Goal: Use online tool/utility: Utilize a website feature to perform a specific function

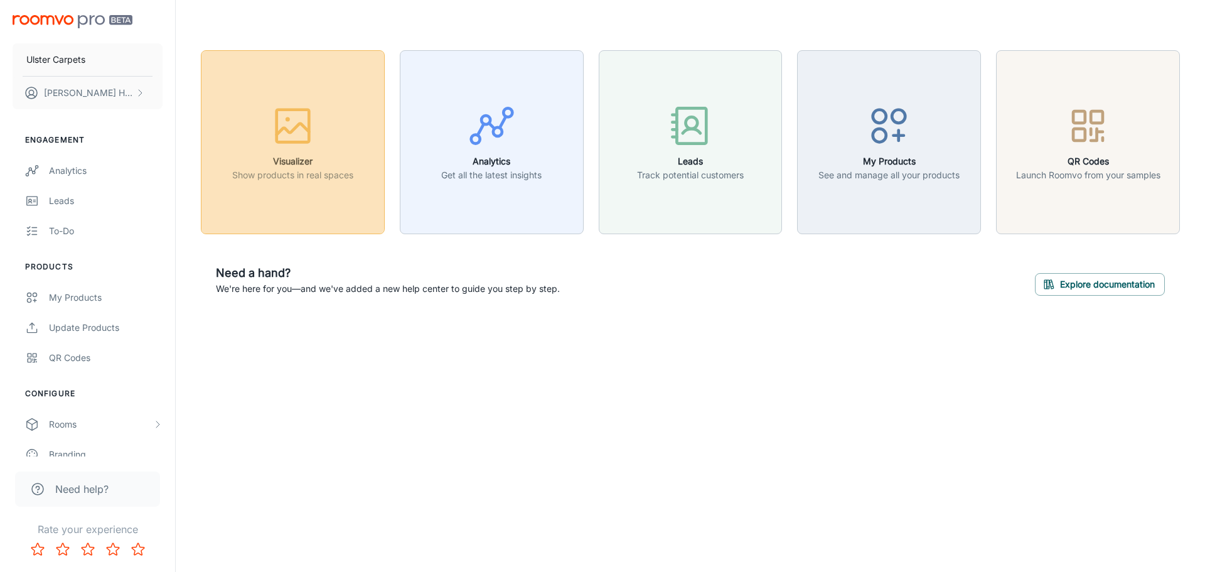
click at [302, 125] on icon "button" at bounding box center [293, 128] width 33 height 11
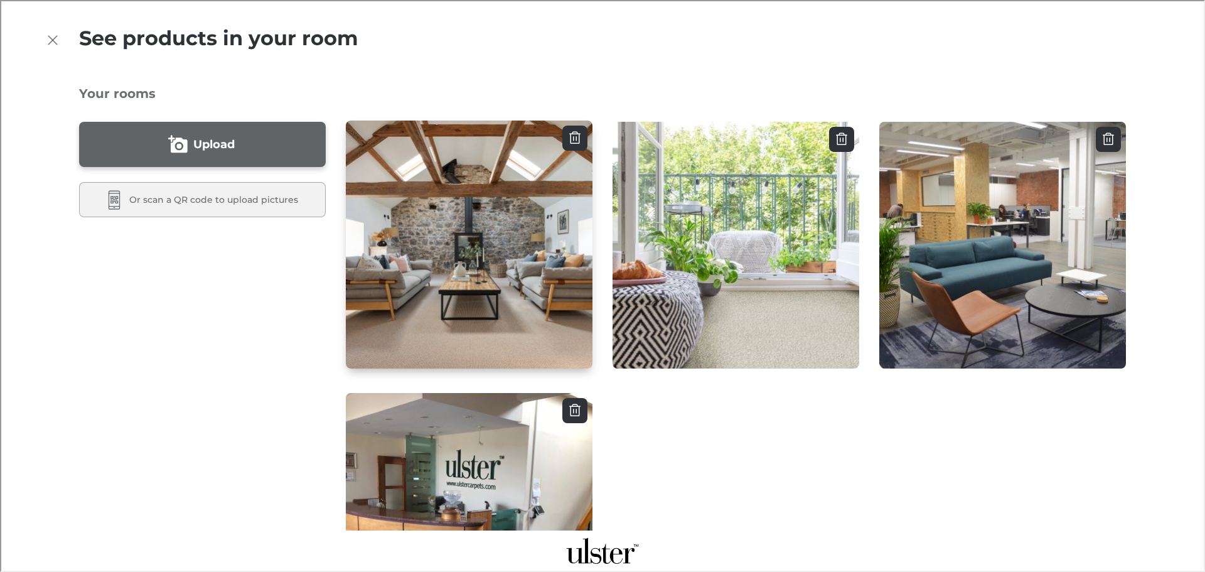
click at [507, 235] on img "button" at bounding box center [468, 244] width 249 height 250
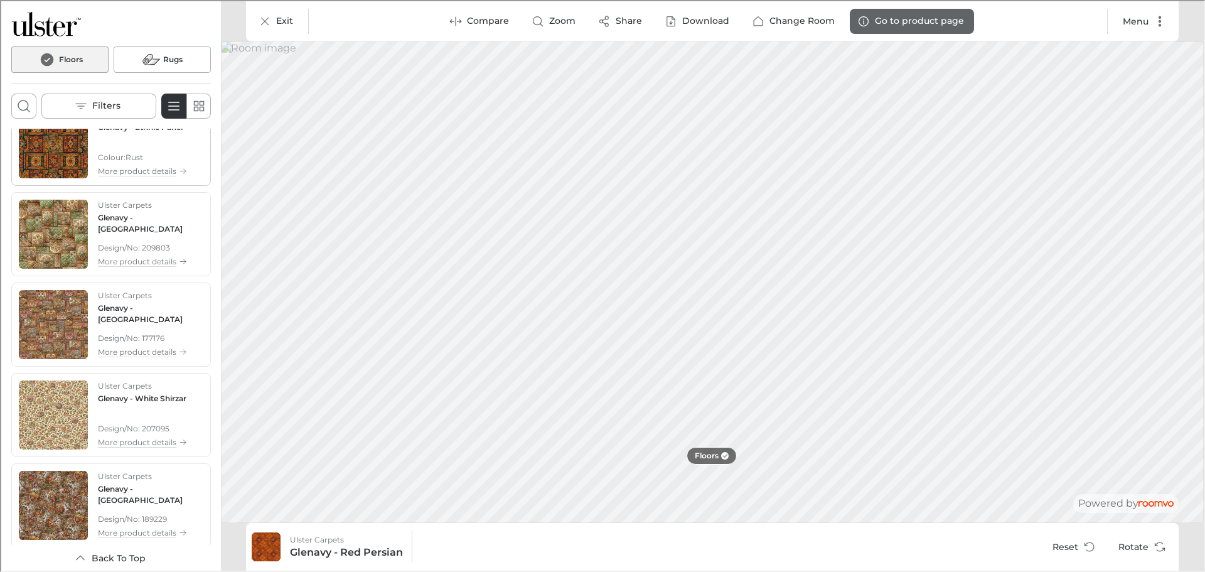
scroll to position [125, 0]
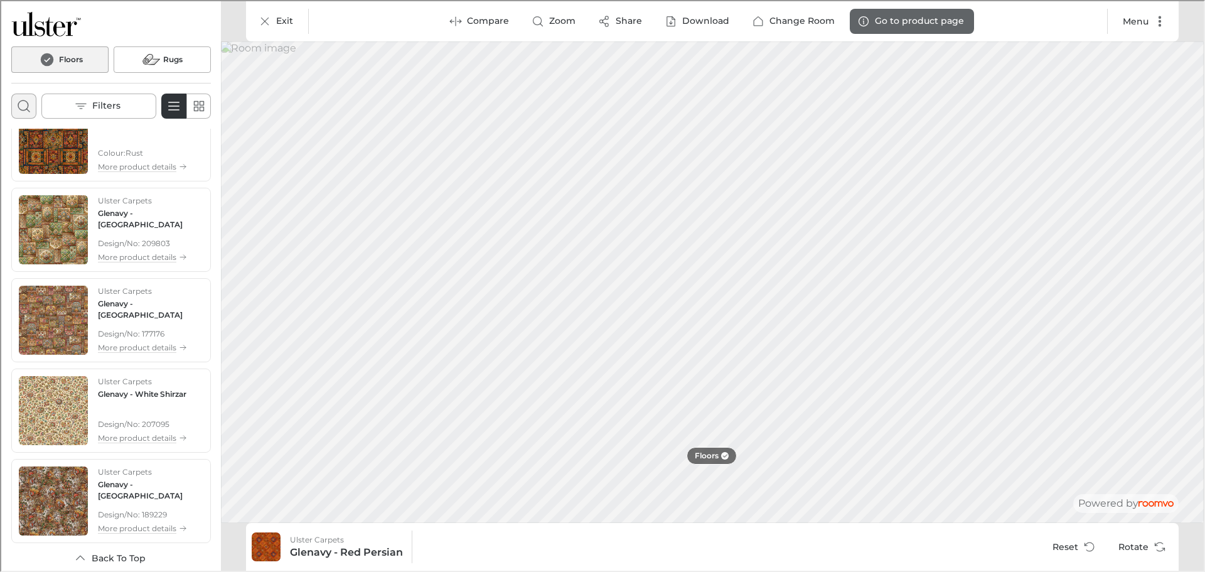
click at [14, 105] on button "Open search box" at bounding box center [22, 104] width 25 height 25
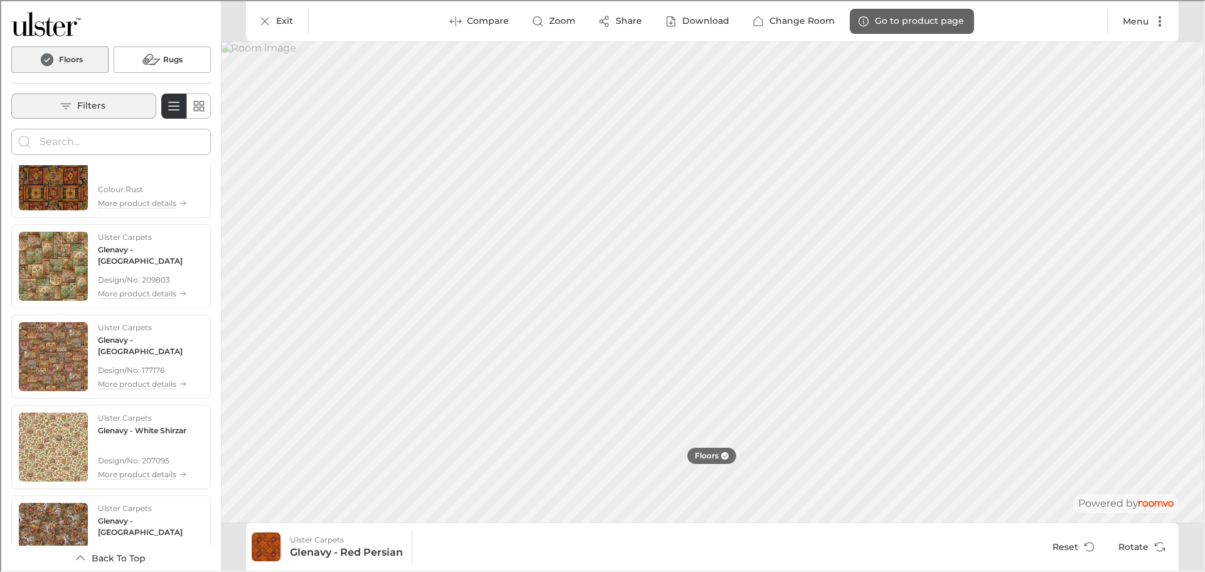
scroll to position [0, 0]
type input "Habitus"
click at [11, 128] on button "Search for products" at bounding box center [23, 140] width 25 height 25
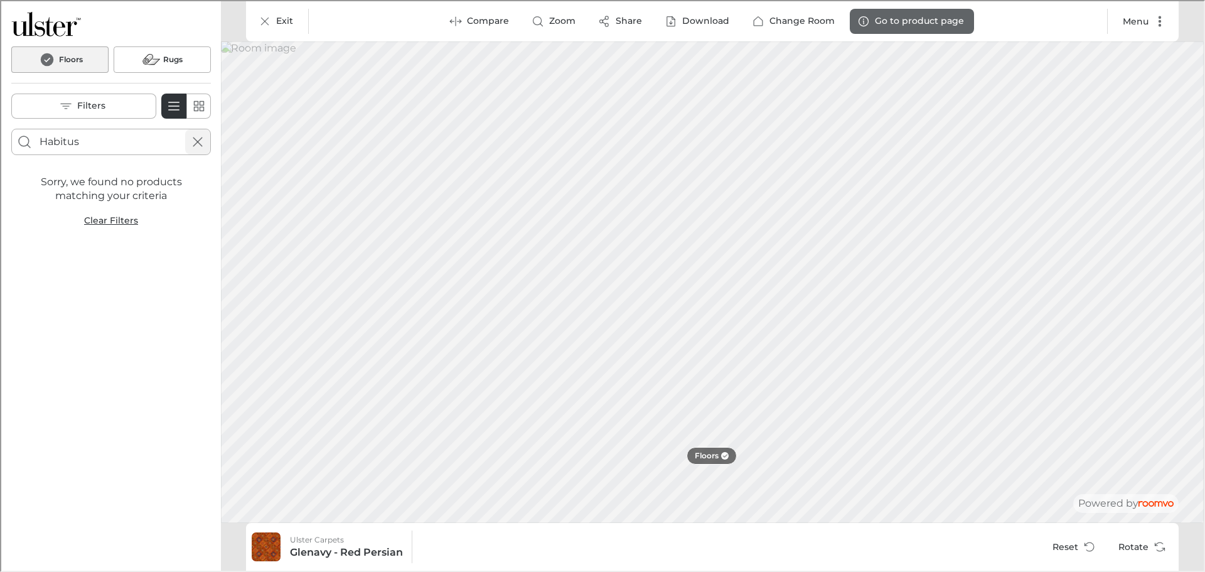
click at [199, 143] on line "Cancel search" at bounding box center [196, 140] width 9 height 9
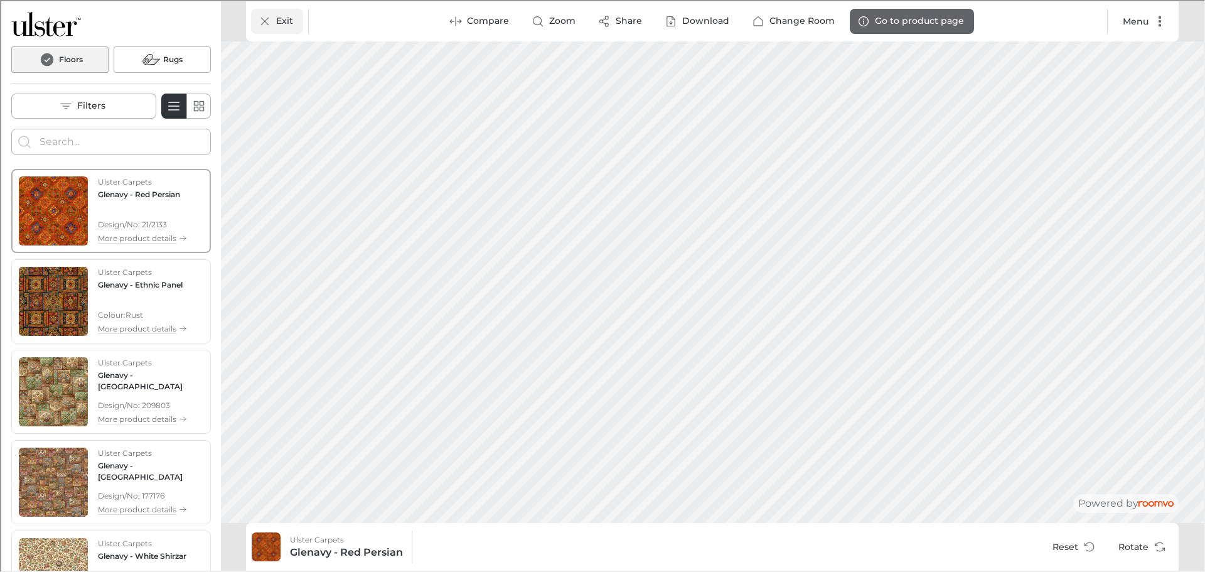
click at [265, 20] on icon "Exit" at bounding box center [263, 20] width 13 height 13
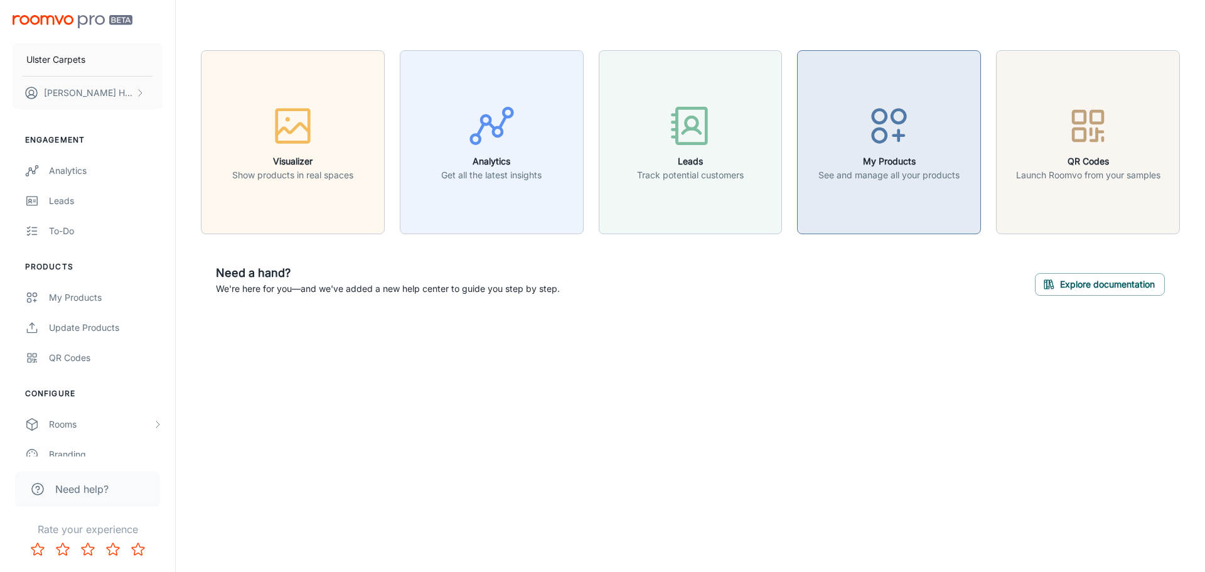
click at [871, 152] on div "button" at bounding box center [888, 128] width 141 height 52
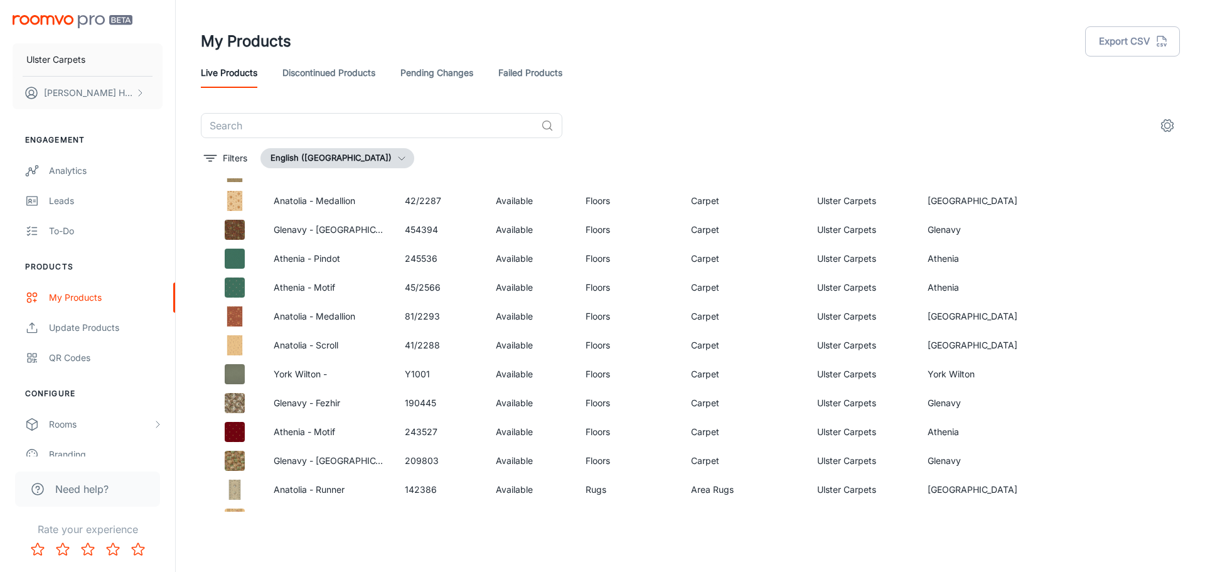
scroll to position [1376, 0]
